Goal: Task Accomplishment & Management: Use online tool/utility

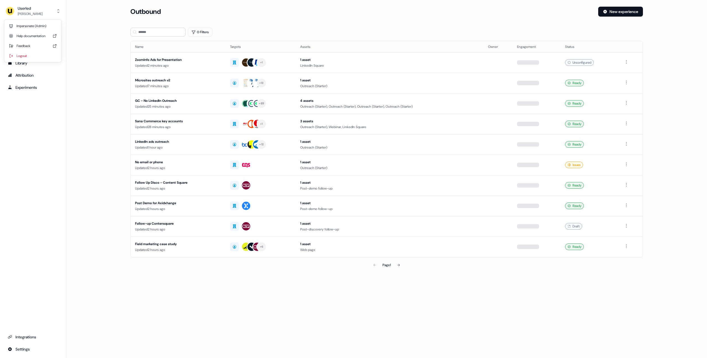
click at [32, 8] on div "Userled" at bounding box center [30, 9] width 25 height 6
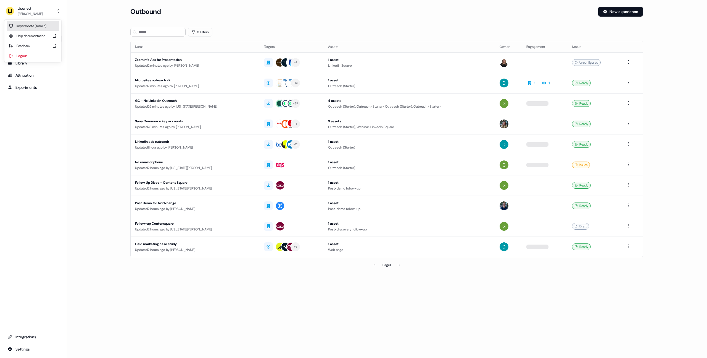
click at [35, 27] on div "Impersonate (Admin)" at bounding box center [33, 26] width 53 height 10
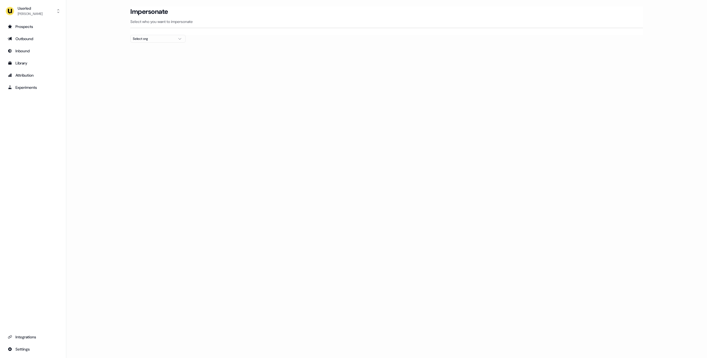
click at [99, 27] on main "Loading... Impersonate Select who you want to impersonate Select org" at bounding box center [386, 35] width 641 height 56
click at [146, 38] on div "Select org" at bounding box center [153, 39] width 41 height 6
click at [271, 64] on div "Loading... Impersonate Select who you want to impersonate Select org" at bounding box center [386, 179] width 641 height 358
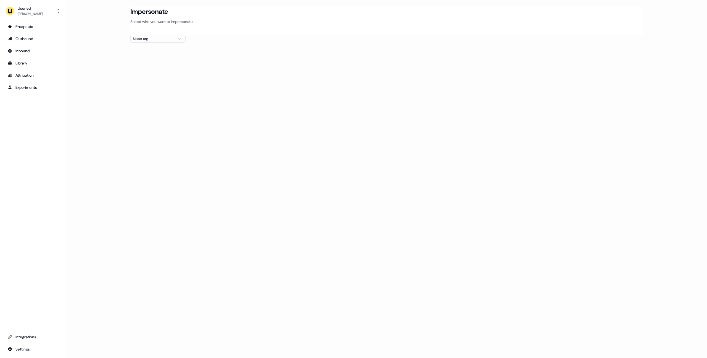
click at [141, 39] on div "Select org" at bounding box center [153, 39] width 41 height 6
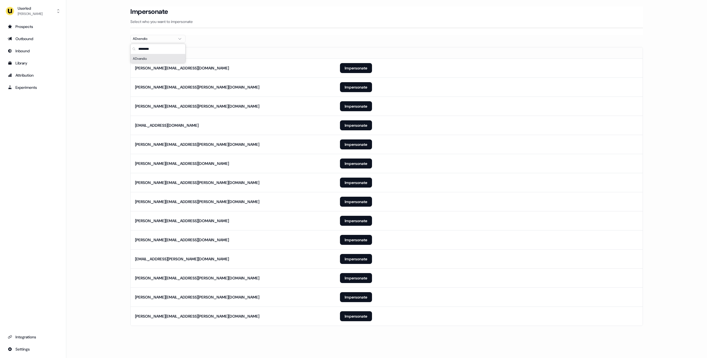
type input "********"
click at [81, 93] on main "Loading... Impersonate Select who you want to impersonate ADvendio Email [PERSO…" at bounding box center [386, 174] width 641 height 334
click at [353, 316] on button "Impersonate" at bounding box center [356, 316] width 32 height 10
